Goal: Check status: Check status

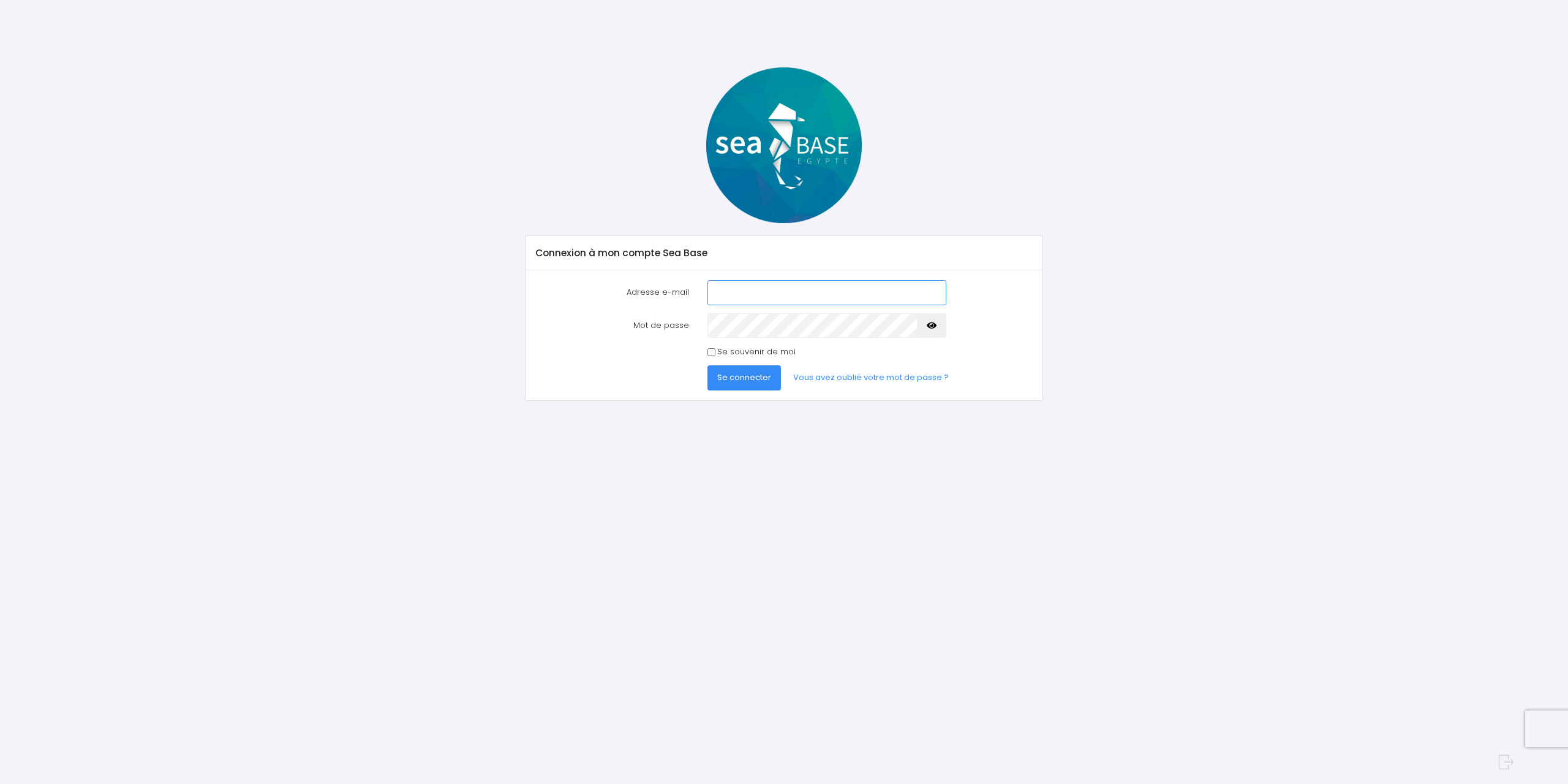
click at [791, 298] on input "Adresse e-mail" at bounding box center [827, 292] width 239 height 24
type input "[EMAIL_ADDRESS][DOMAIN_NAME]"
click at [707, 365] on button "Se connecter" at bounding box center [743, 377] width 73 height 24
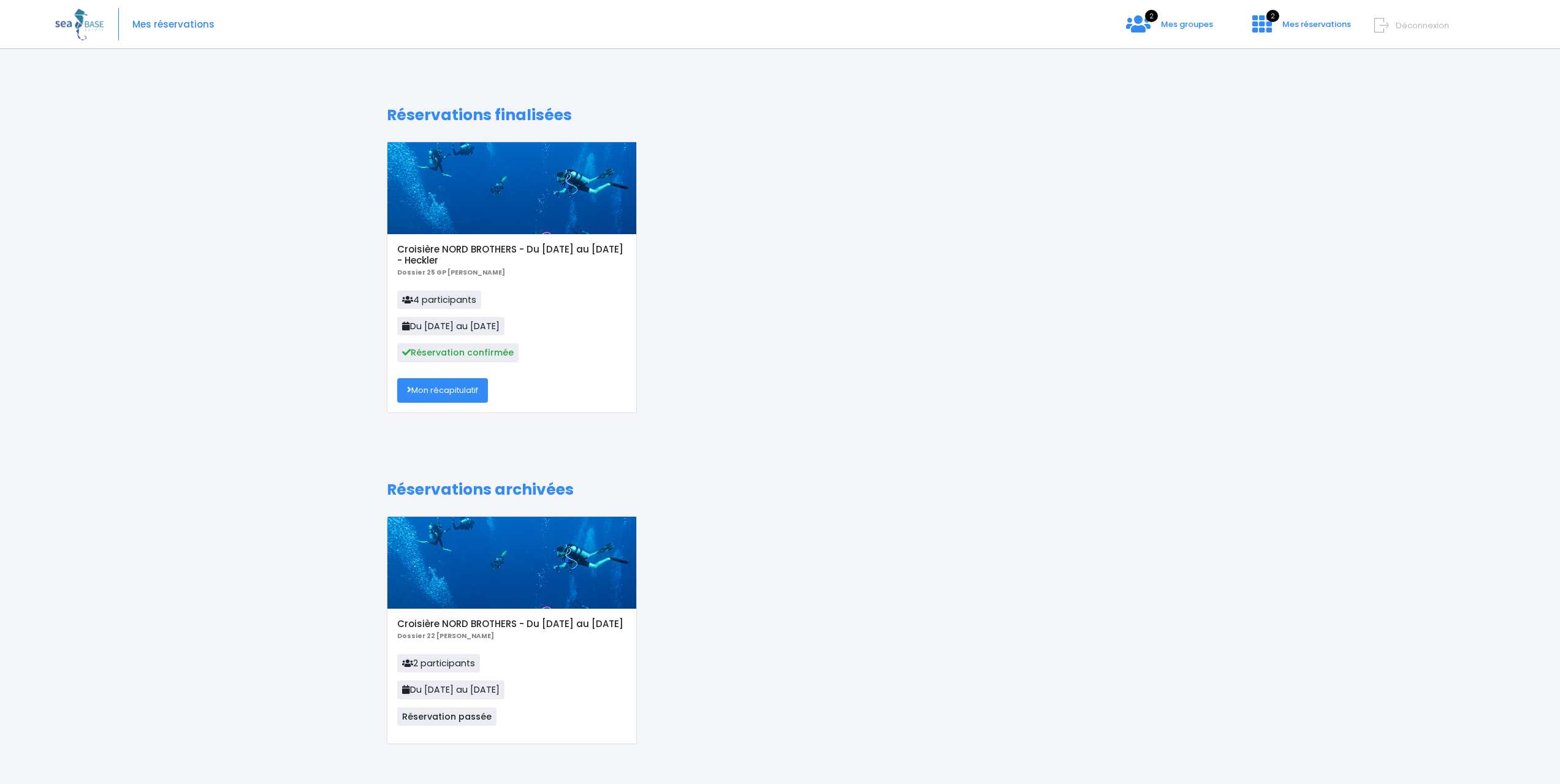
click at [461, 391] on link "Mon récapitulatif" at bounding box center [442, 390] width 91 height 24
click at [1179, 28] on span "Mes groupes" at bounding box center [1187, 24] width 52 height 12
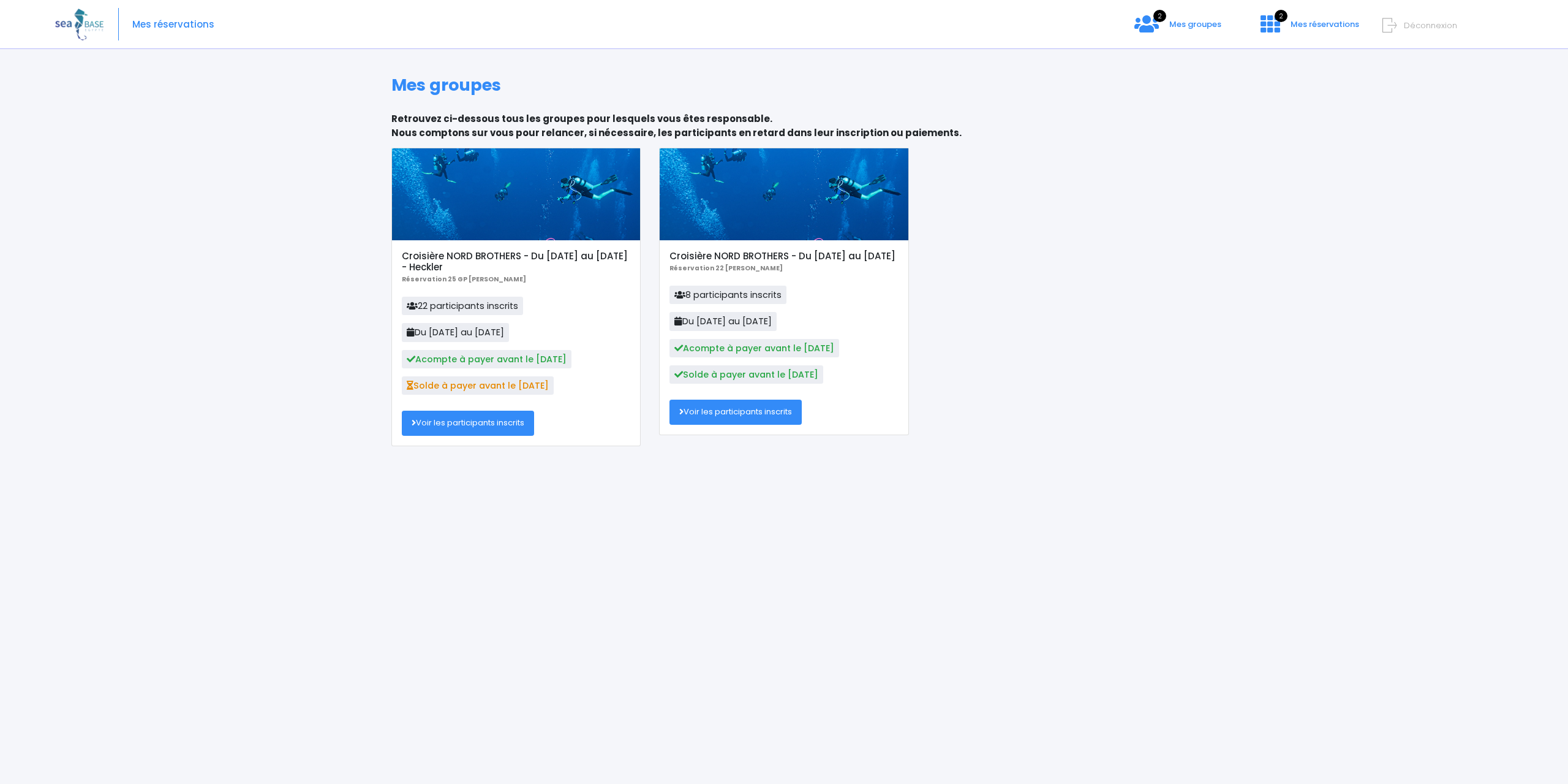
click at [493, 419] on link "Voir les participants inscrits" at bounding box center [468, 423] width 132 height 24
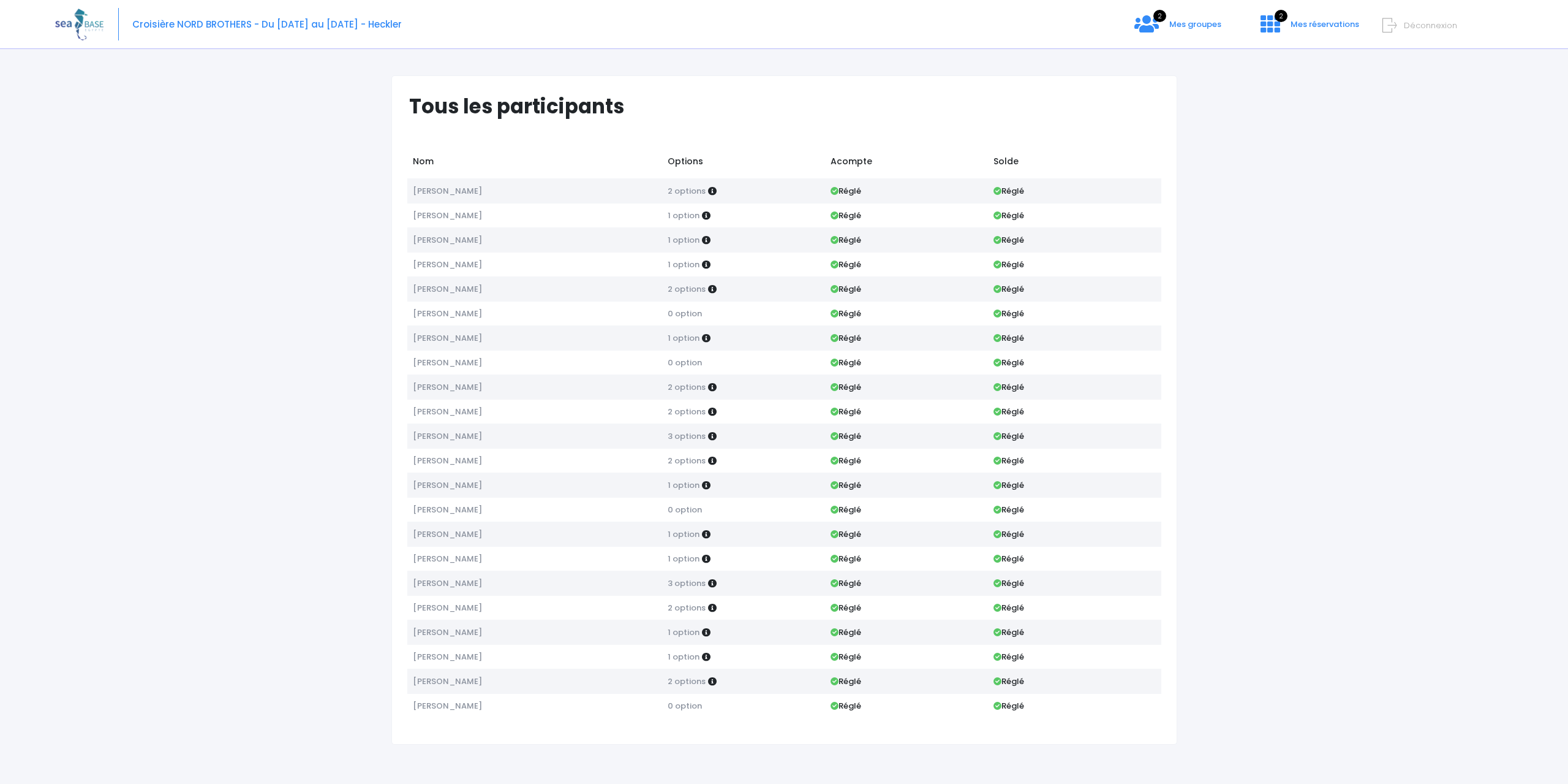
click at [175, 194] on div "Tous les participants Nom Options Acompte Solde Yvan Barthelemy 2 options Réglé…" at bounding box center [784, 420] width 1458 height 727
